Goal: Transaction & Acquisition: Purchase product/service

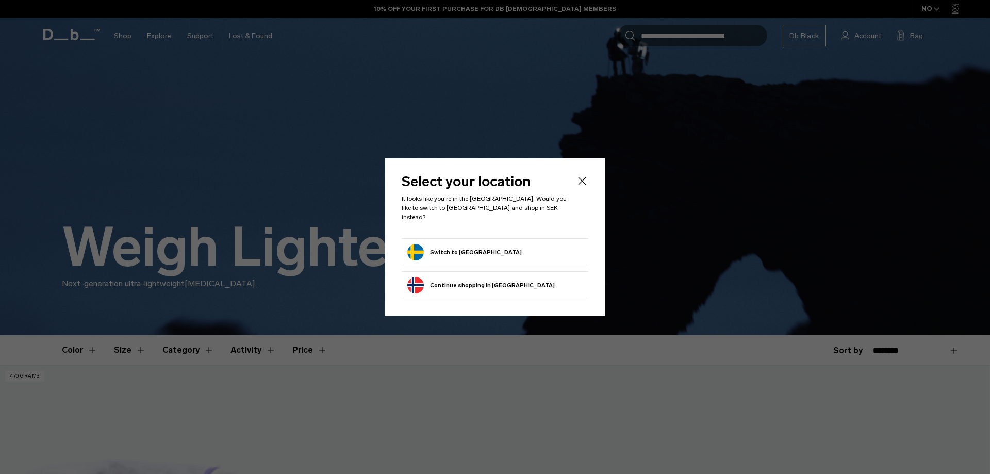
click at [473, 250] on button "Switch to [GEOGRAPHIC_DATA]" at bounding box center [464, 252] width 114 height 16
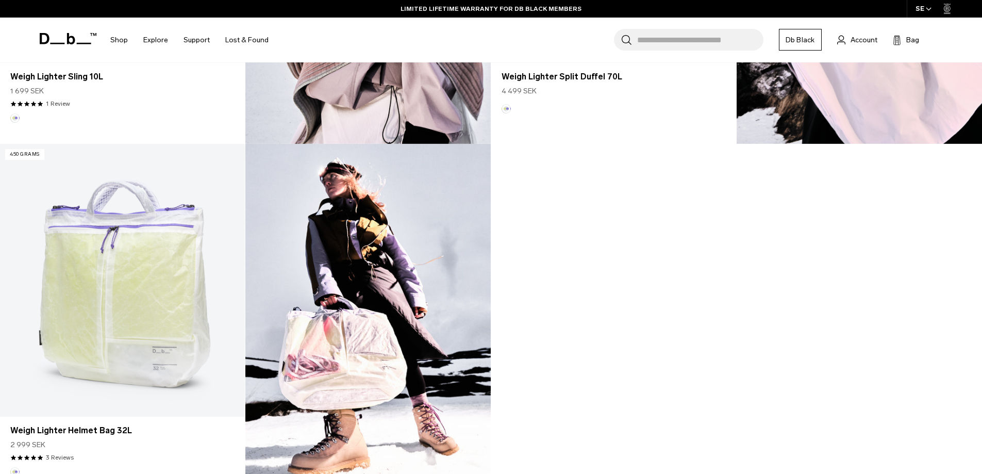
scroll to position [1237, 0]
